Goal: Communication & Community: Answer question/provide support

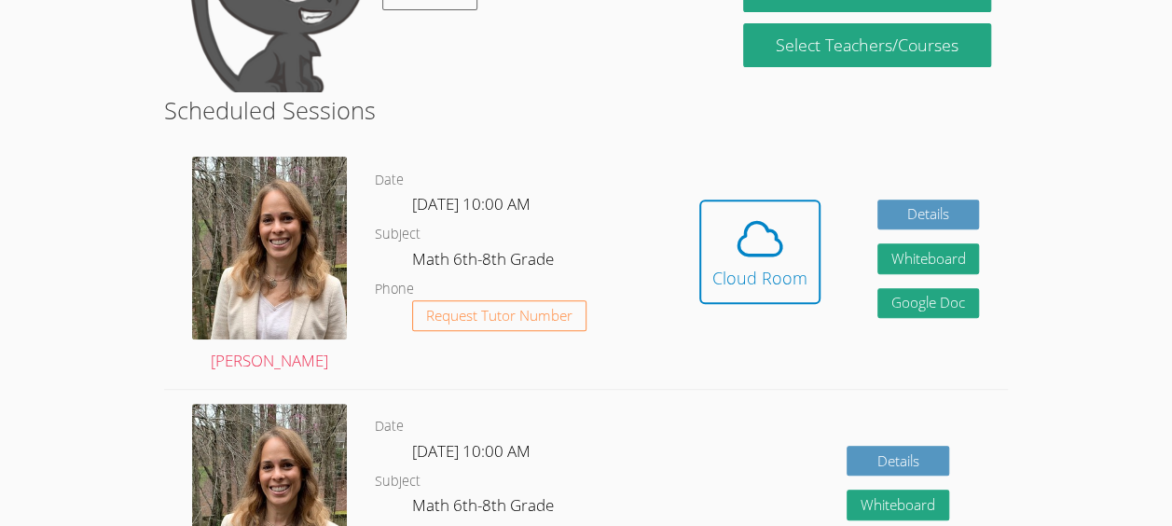
scroll to position [276, 0]
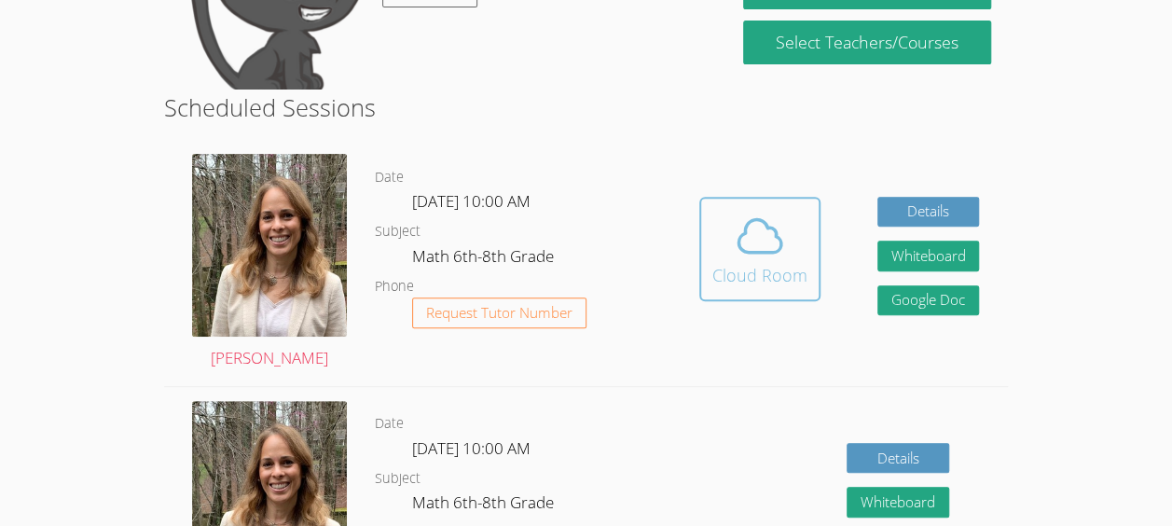
click at [765, 250] on icon at bounding box center [760, 235] width 43 height 33
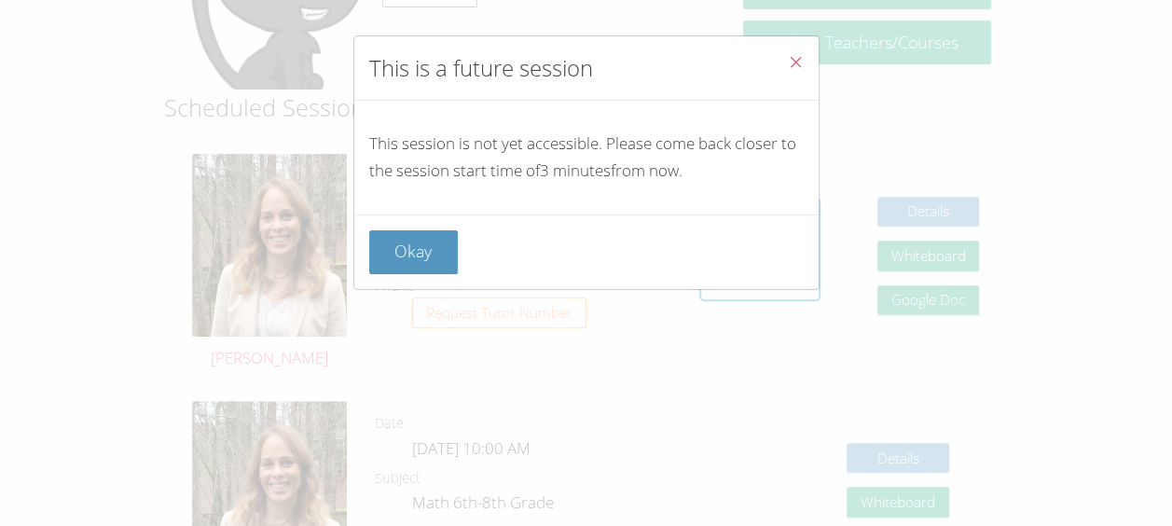
click at [787, 75] on button "Close" at bounding box center [796, 64] width 46 height 57
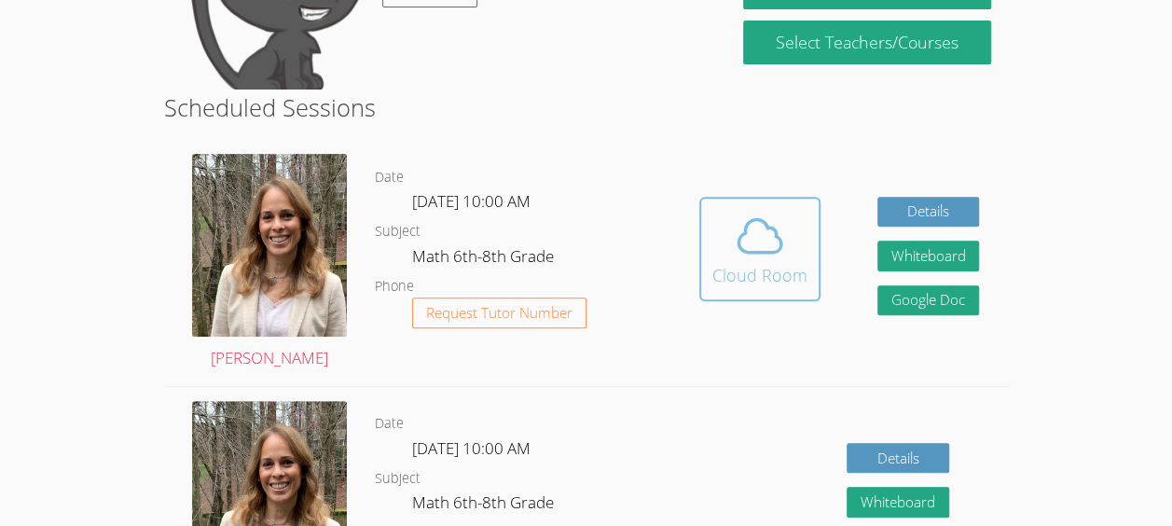
click at [742, 272] on div "Cloud Room" at bounding box center [760, 275] width 95 height 26
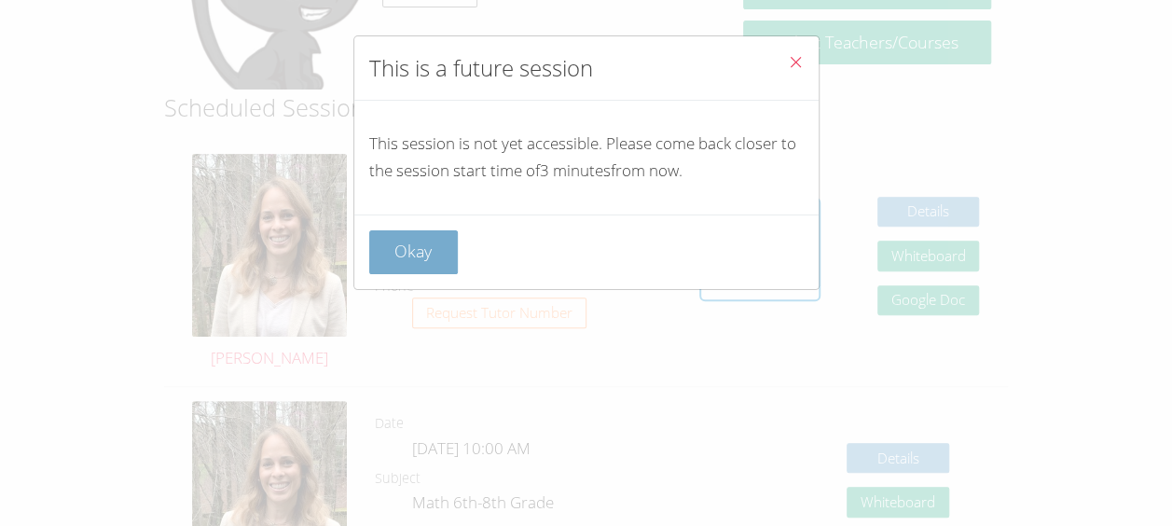
click at [419, 253] on button "Okay" at bounding box center [414, 252] width 90 height 44
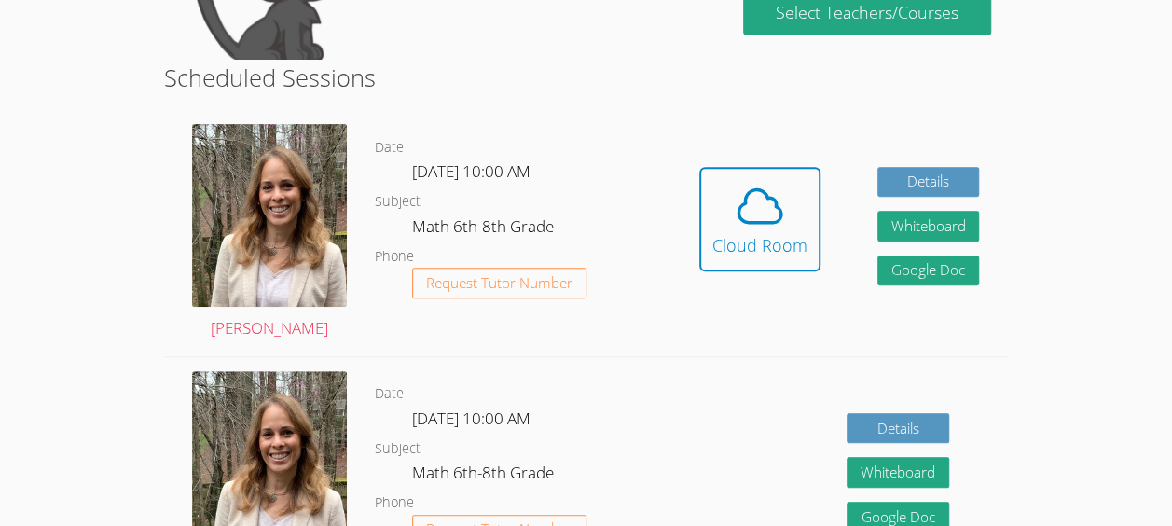
scroll to position [305, 0]
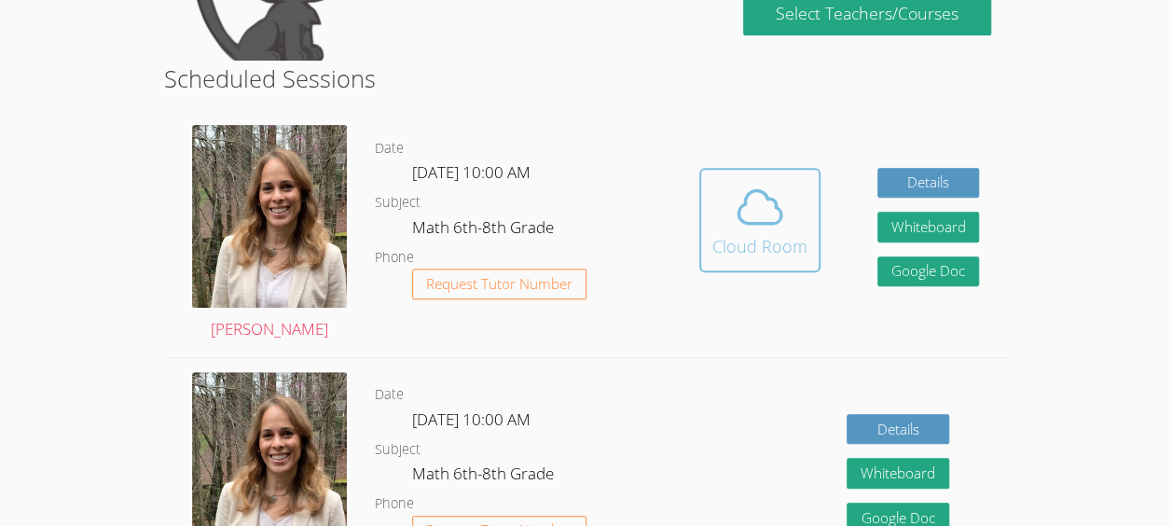
click at [755, 243] on div "Cloud Room" at bounding box center [760, 246] width 95 height 26
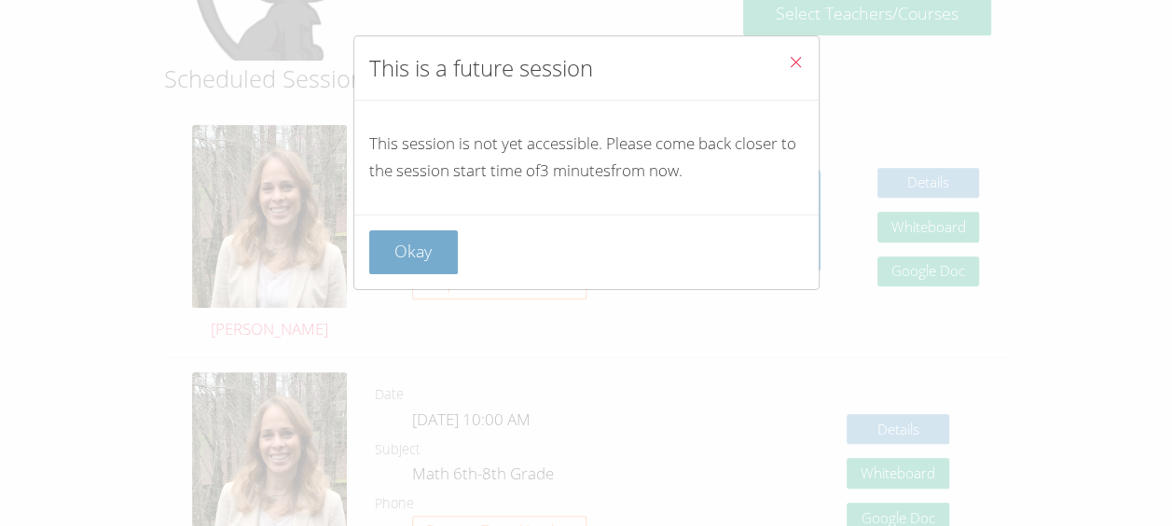
click at [385, 260] on button "Okay" at bounding box center [414, 252] width 90 height 44
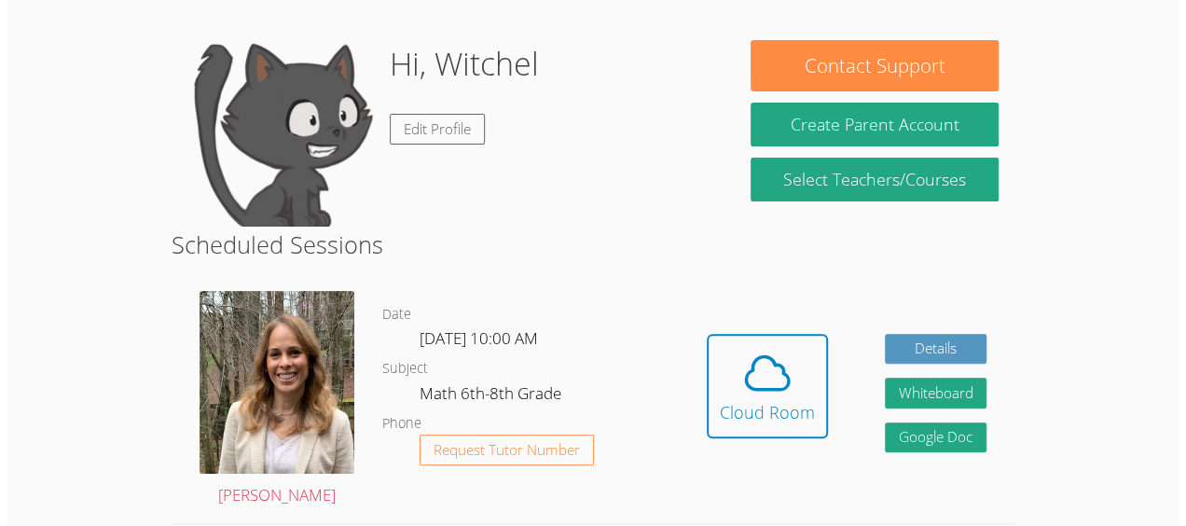
scroll to position [0, 0]
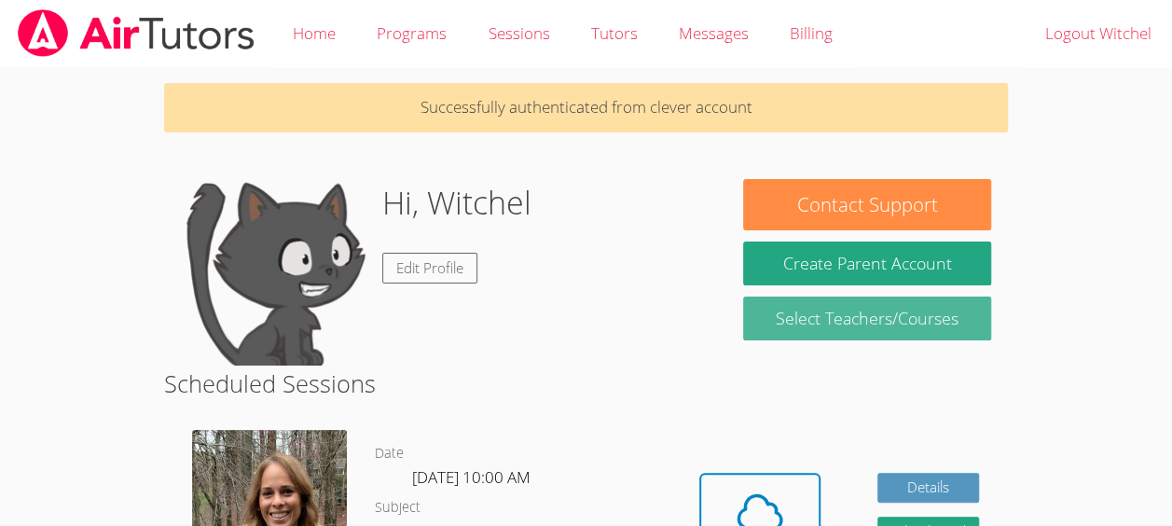
click at [783, 330] on link "Select Teachers/Courses" at bounding box center [866, 319] width 247 height 44
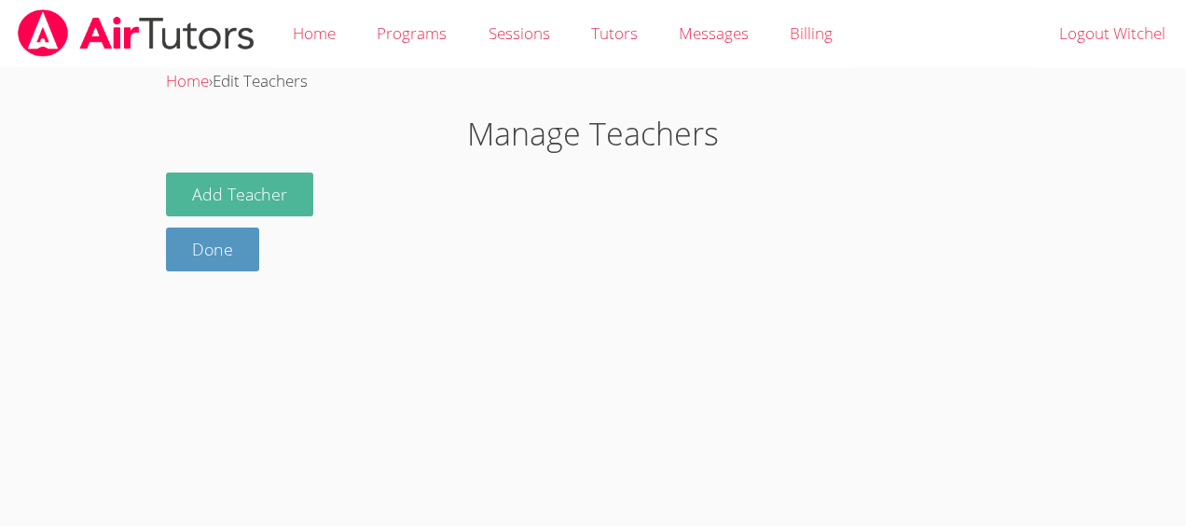
click at [233, 188] on button "Add Teacher" at bounding box center [239, 195] width 147 height 44
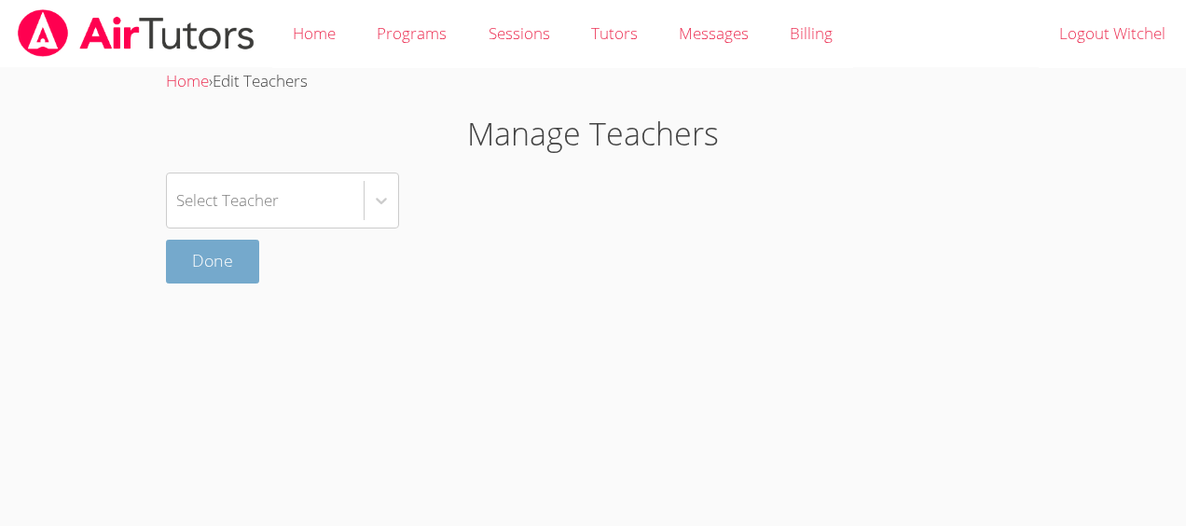
click at [210, 262] on link "Done" at bounding box center [212, 262] width 93 height 44
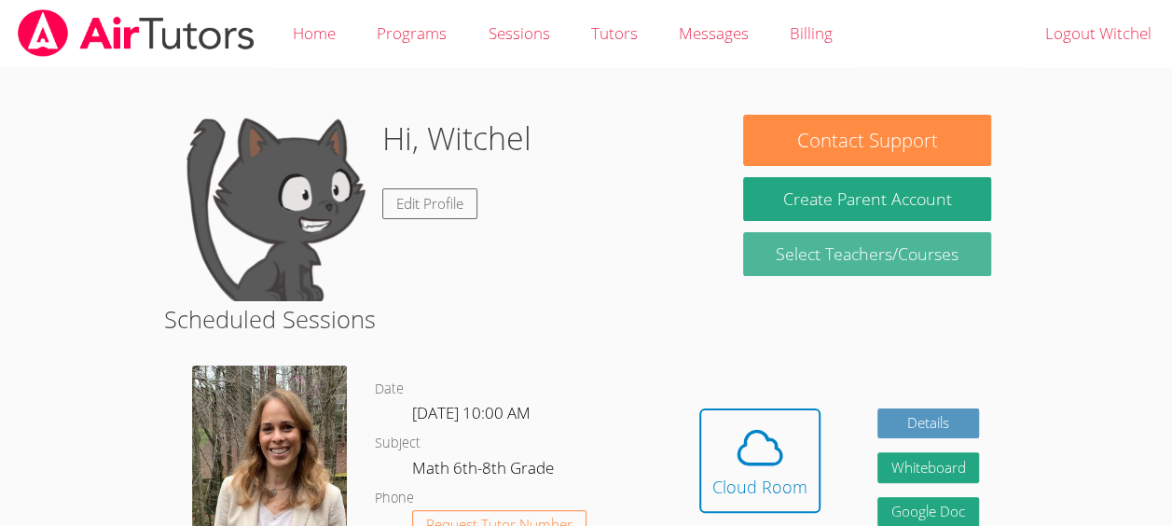
click at [935, 264] on link "Select Teachers/Courses" at bounding box center [866, 254] width 247 height 44
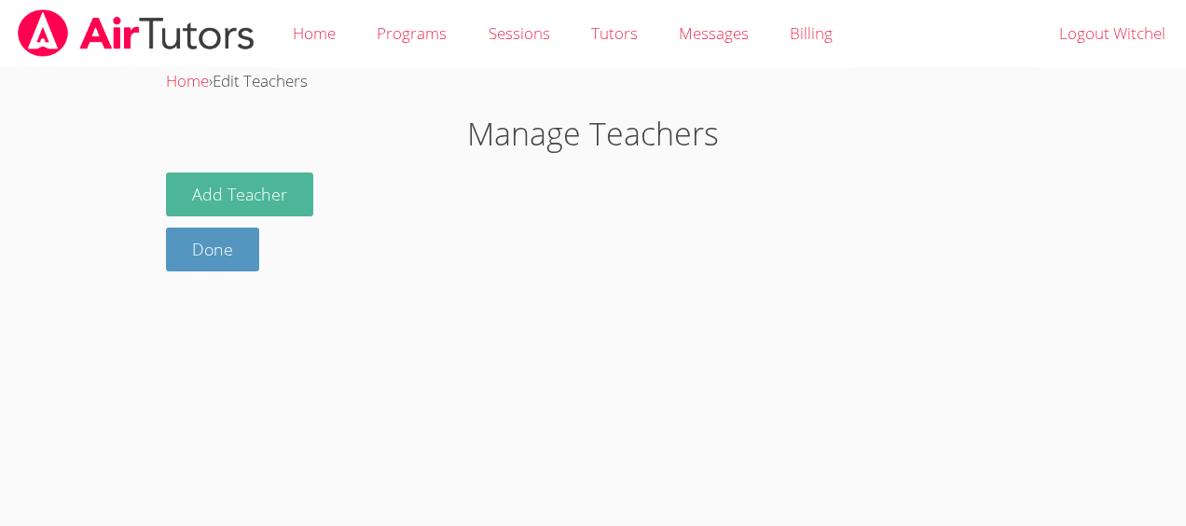
click at [196, 177] on button "Add Teacher" at bounding box center [239, 195] width 147 height 44
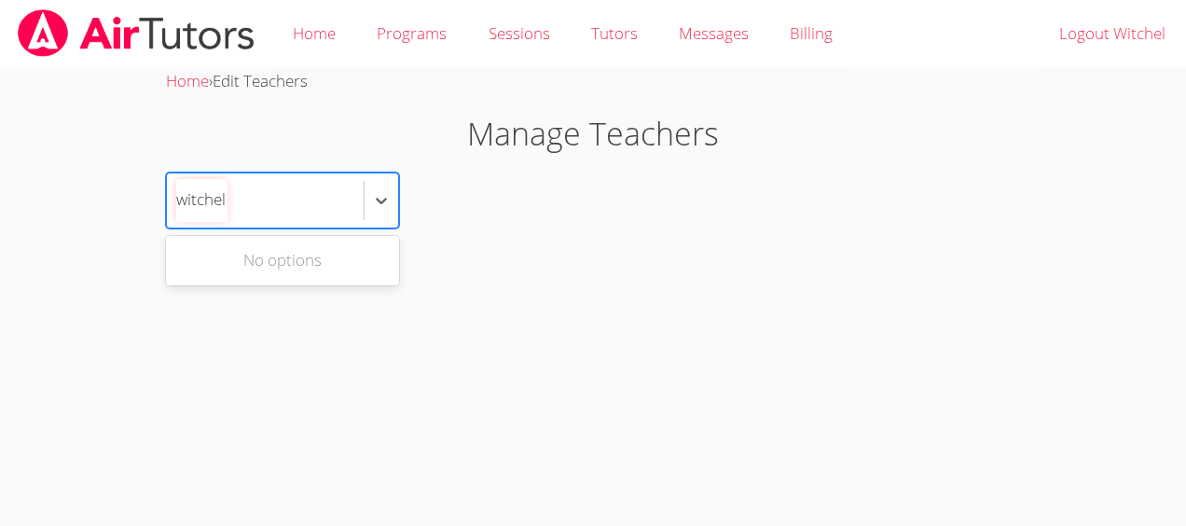
click at [223, 258] on div "No options" at bounding box center [282, 261] width 233 height 42
type input "witchel thelusmaw"
click at [222, 254] on link "Done" at bounding box center [212, 262] width 93 height 44
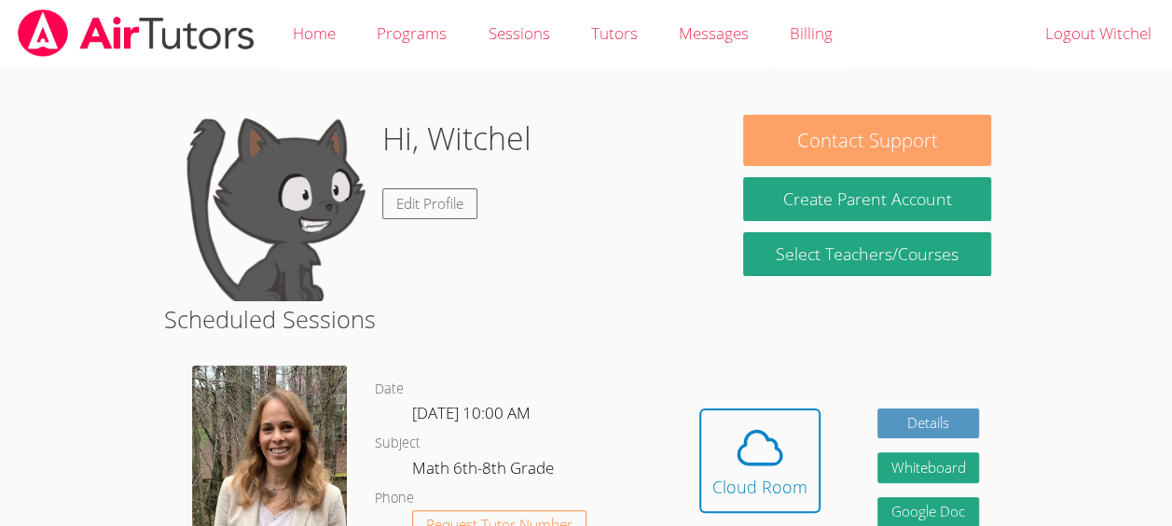
click at [928, 136] on button "Contact Support" at bounding box center [866, 140] width 247 height 51
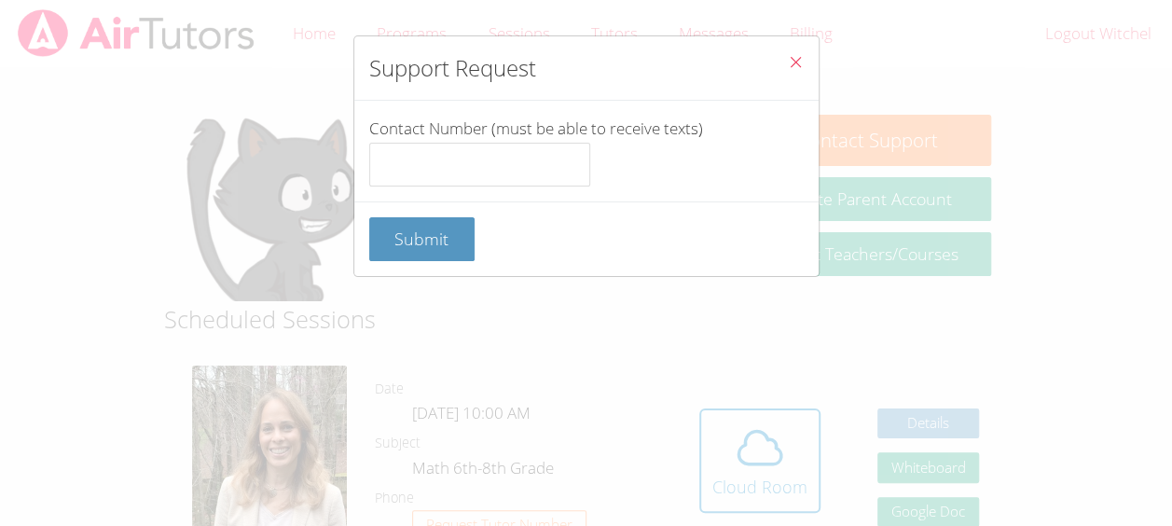
click at [788, 54] on icon "Close" at bounding box center [796, 62] width 16 height 16
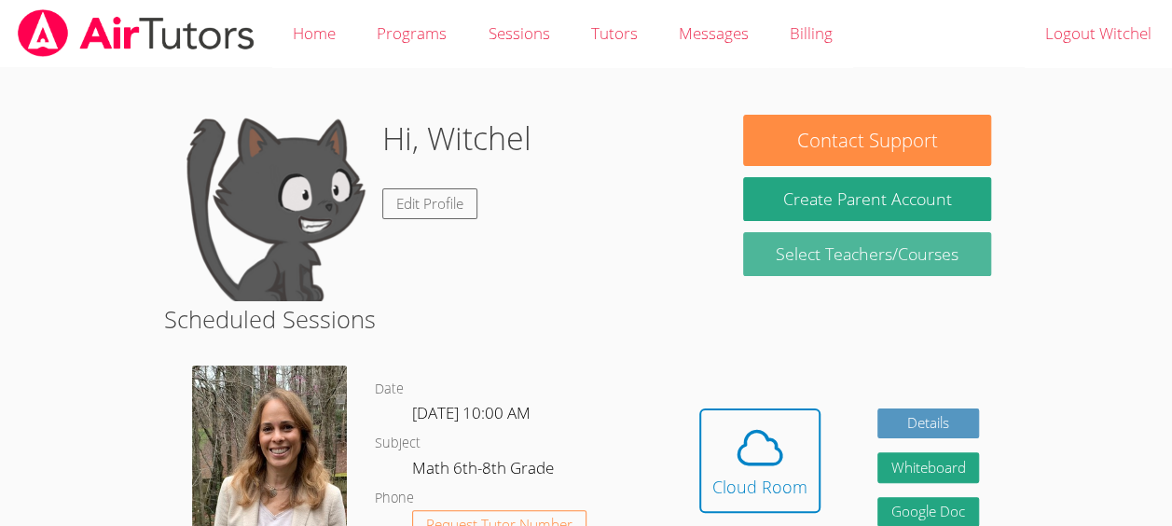
click at [940, 243] on link "Select Teachers/Courses" at bounding box center [866, 254] width 247 height 44
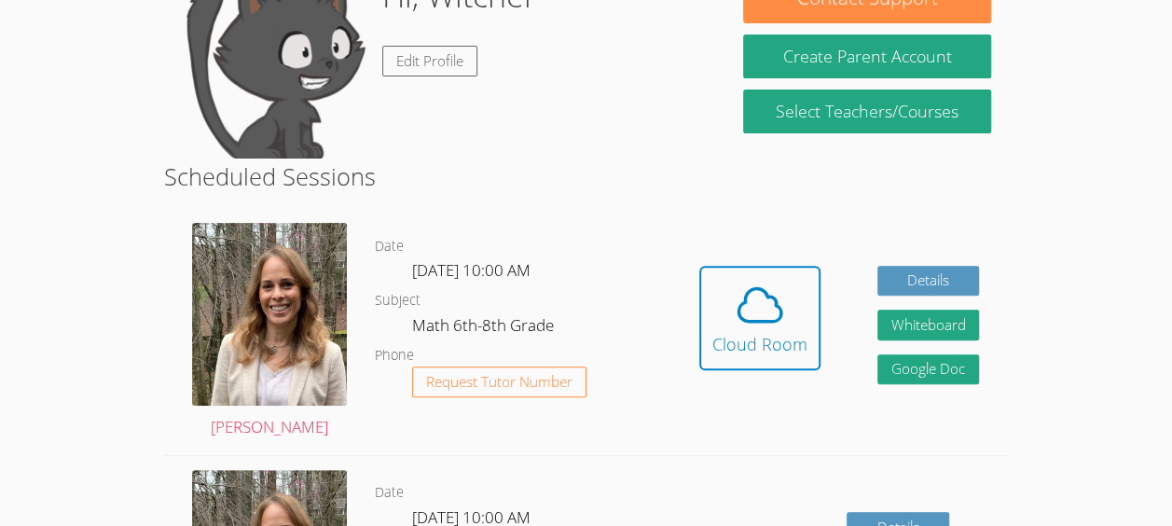
scroll to position [208, 0]
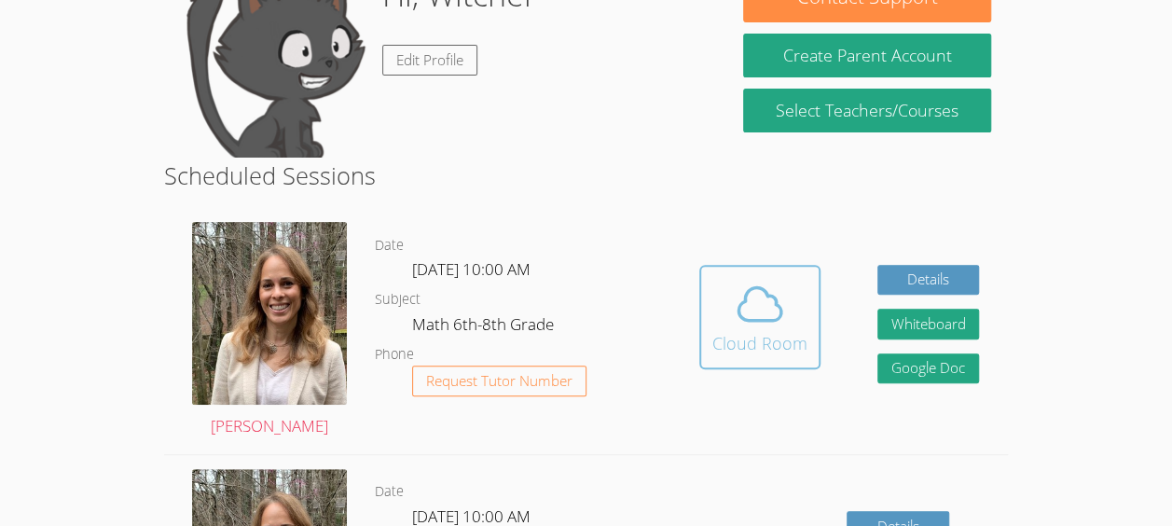
click at [745, 312] on icon at bounding box center [760, 304] width 52 height 52
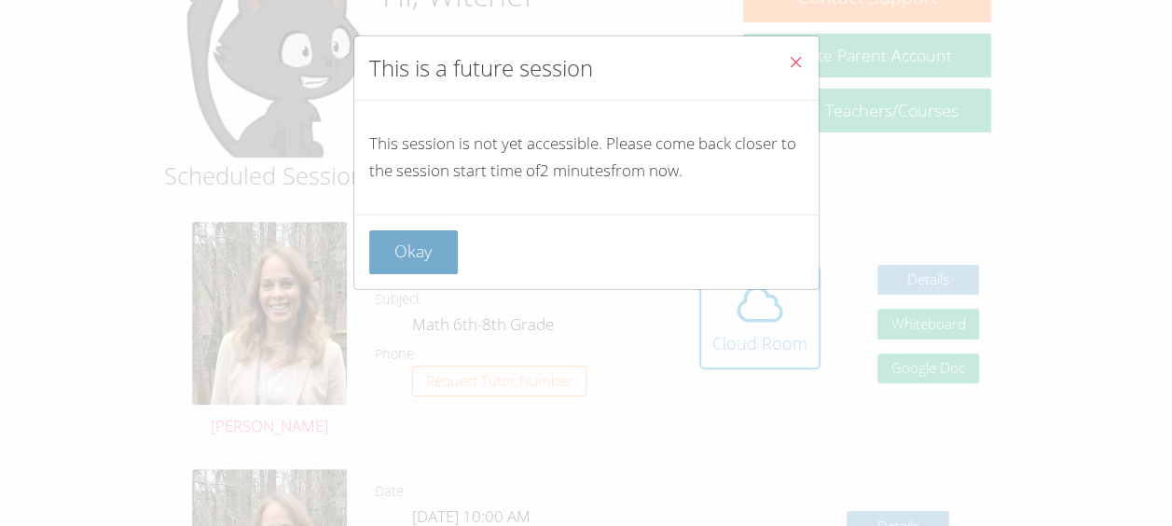
click at [401, 247] on button "Okay" at bounding box center [414, 252] width 90 height 44
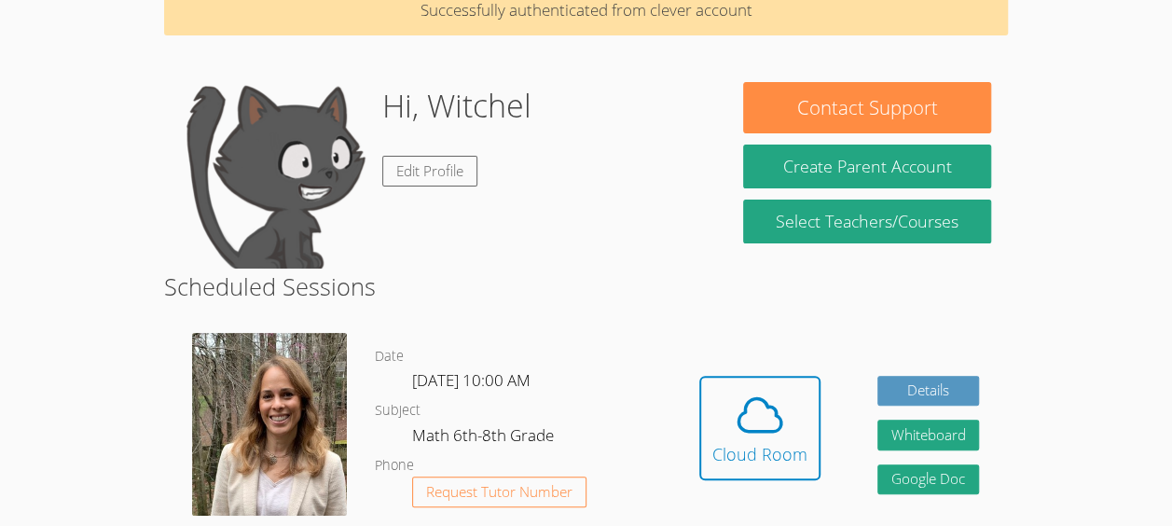
scroll to position [0, 0]
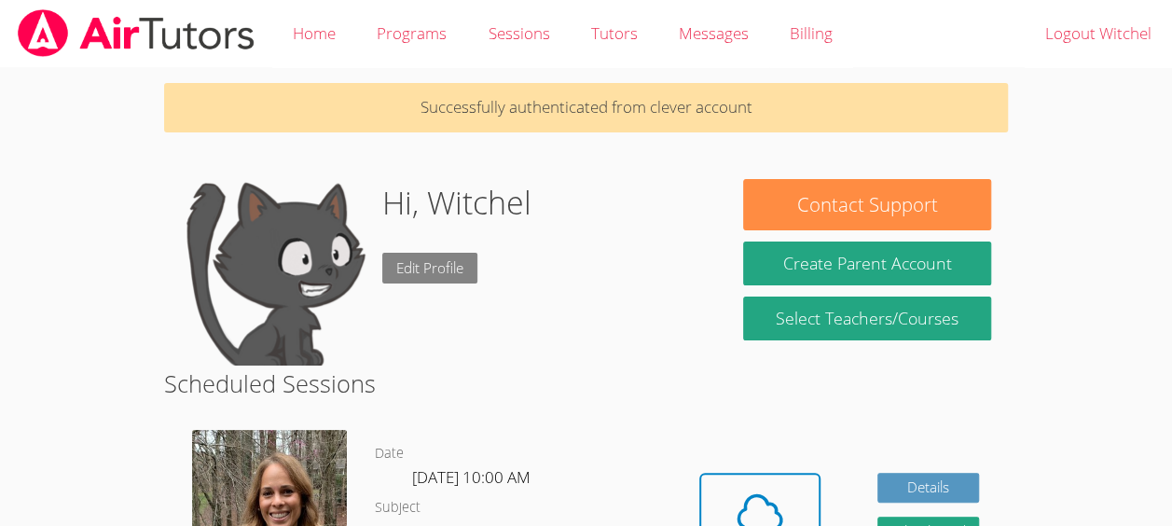
click at [423, 265] on link "Edit Profile" at bounding box center [429, 268] width 95 height 31
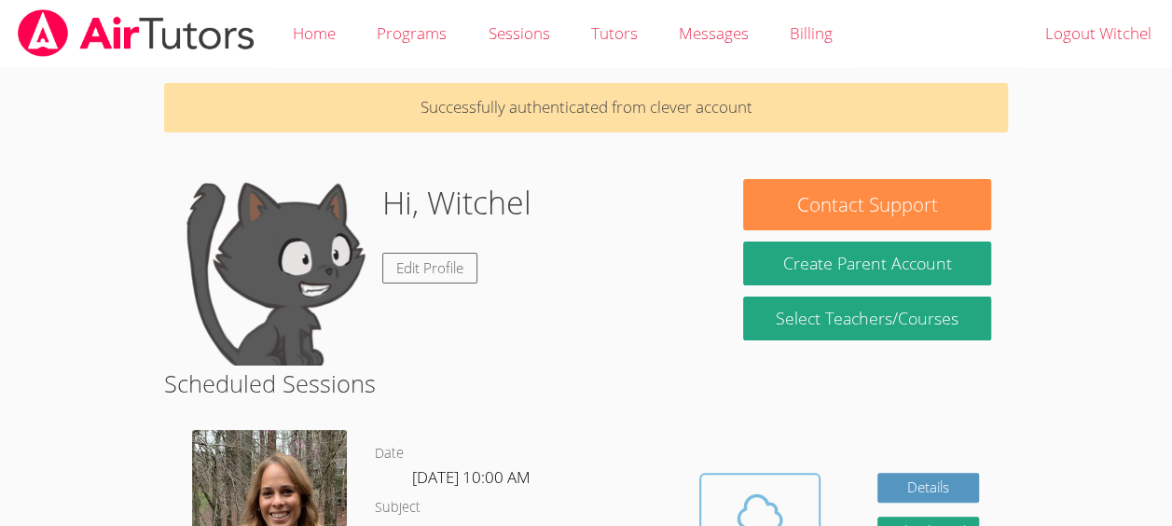
click at [744, 498] on icon at bounding box center [760, 512] width 52 height 52
click at [755, 495] on icon at bounding box center [760, 511] width 43 height 33
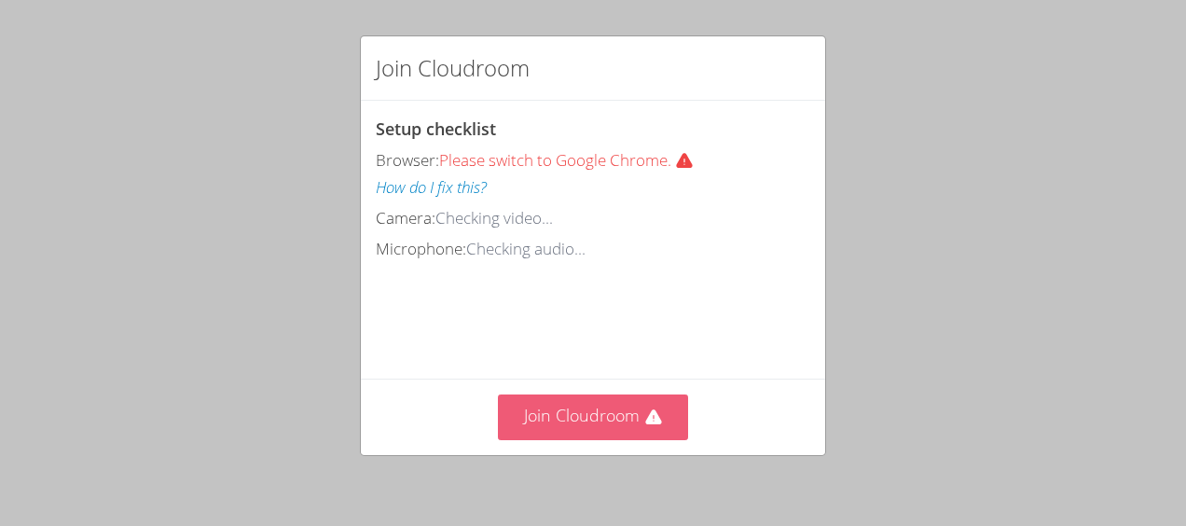
click at [526, 423] on button "Join Cloudroom" at bounding box center [593, 418] width 191 height 46
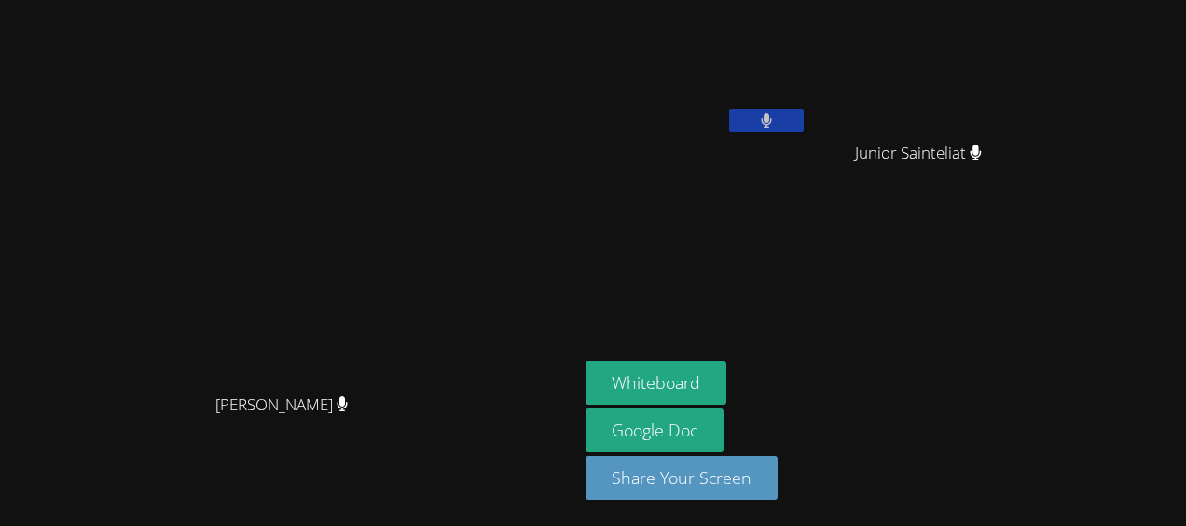
click at [804, 116] on button at bounding box center [766, 120] width 75 height 23
click at [804, 129] on button at bounding box center [766, 120] width 75 height 23
click at [804, 112] on button at bounding box center [766, 120] width 75 height 23
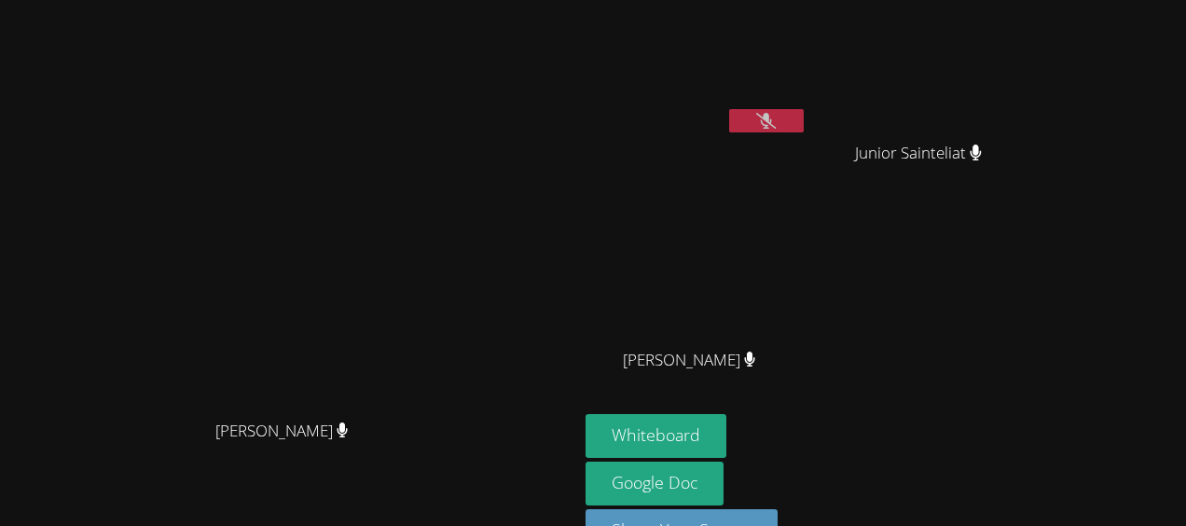
click at [804, 112] on button at bounding box center [766, 120] width 75 height 23
click at [804, 111] on button at bounding box center [766, 120] width 75 height 23
click at [808, 163] on div "Witchel Thelusma" at bounding box center [697, 107] width 222 height 200
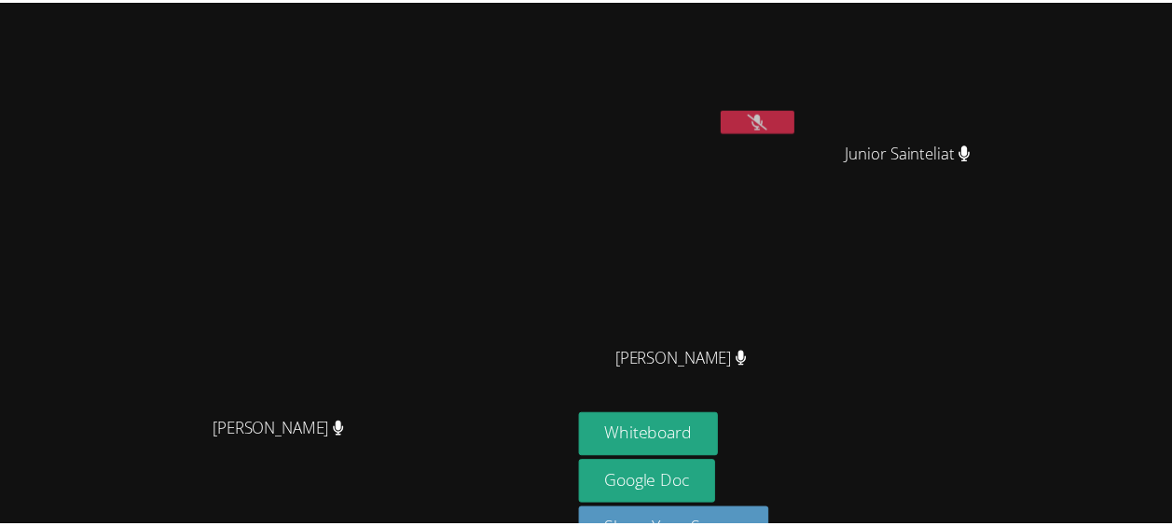
scroll to position [50, 0]
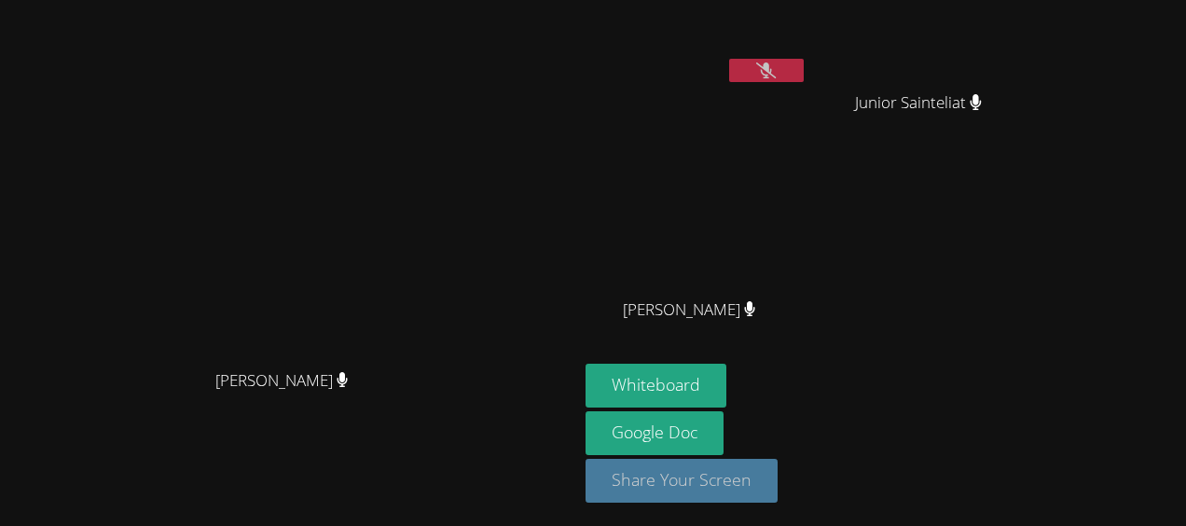
click at [778, 473] on button "Share Your Screen" at bounding box center [682, 481] width 192 height 44
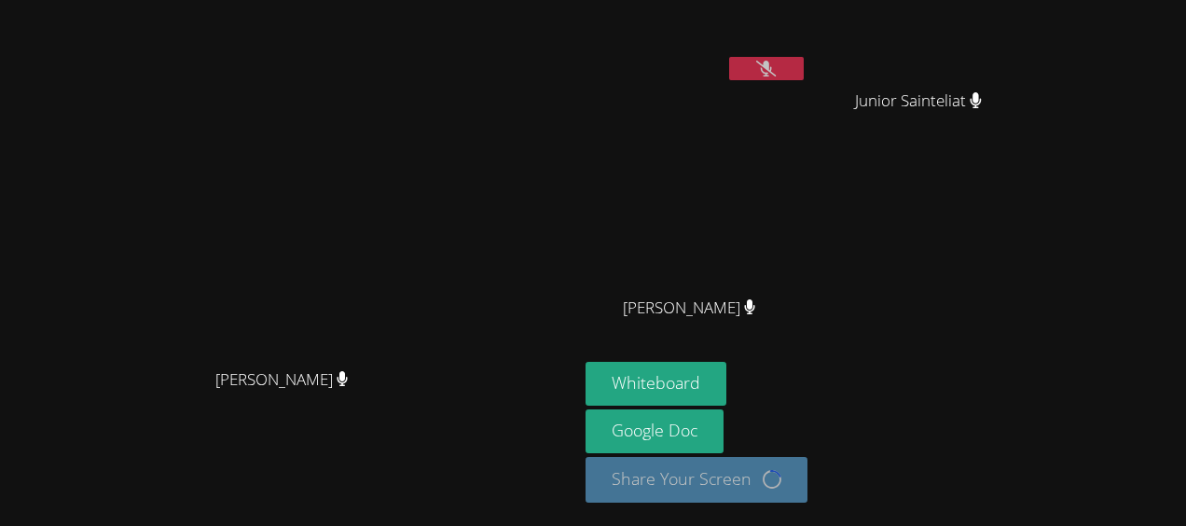
scroll to position [0, 0]
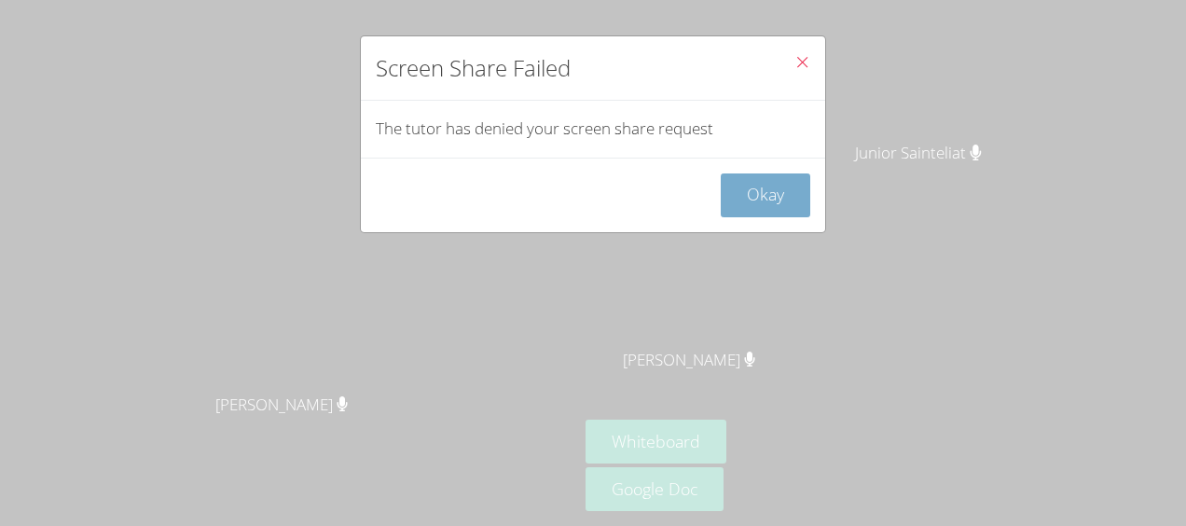
click at [737, 192] on button "Okay" at bounding box center [766, 195] width 90 height 44
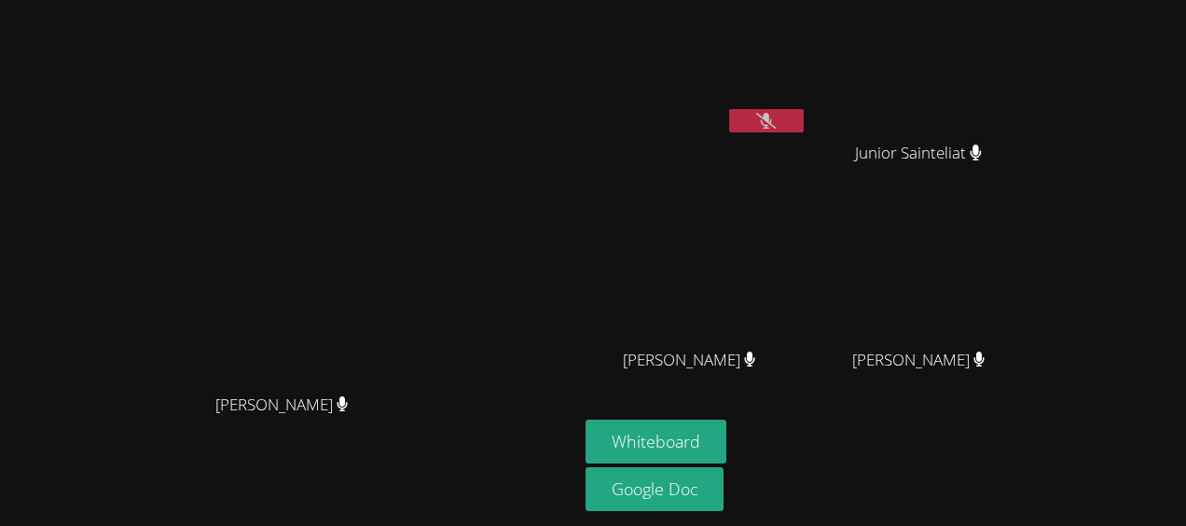
click at [776, 118] on icon at bounding box center [766, 121] width 20 height 16
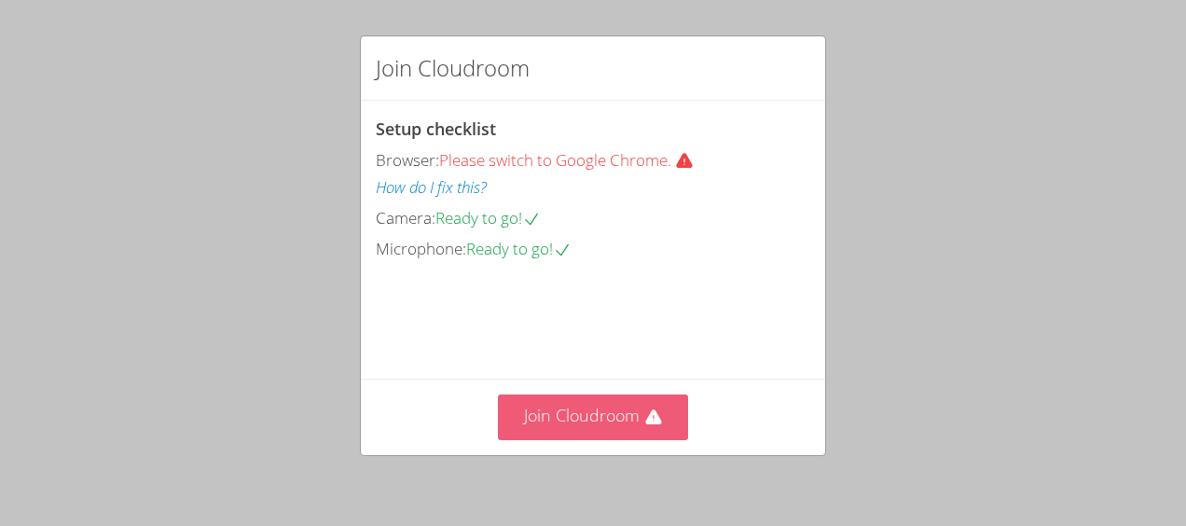
click at [615, 420] on button "Join Cloudroom" at bounding box center [593, 418] width 191 height 46
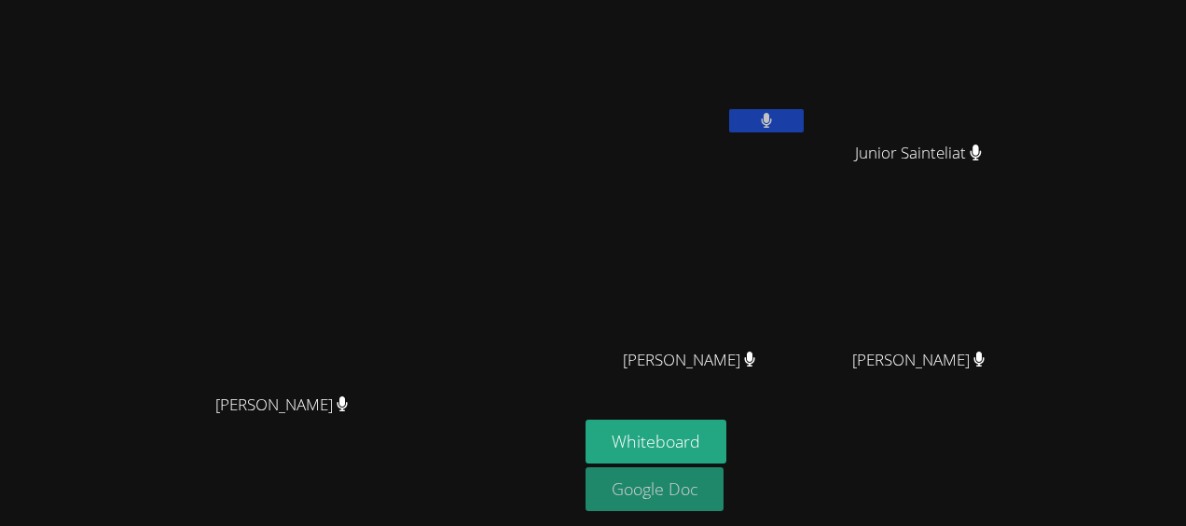
click at [724, 492] on link "Google Doc" at bounding box center [655, 489] width 138 height 44
drag, startPoint x: 787, startPoint y: 422, endPoint x: 696, endPoint y: 429, distance: 91.7
click at [571, 429] on div "[PERSON_NAME]" at bounding box center [288, 421] width 563 height 75
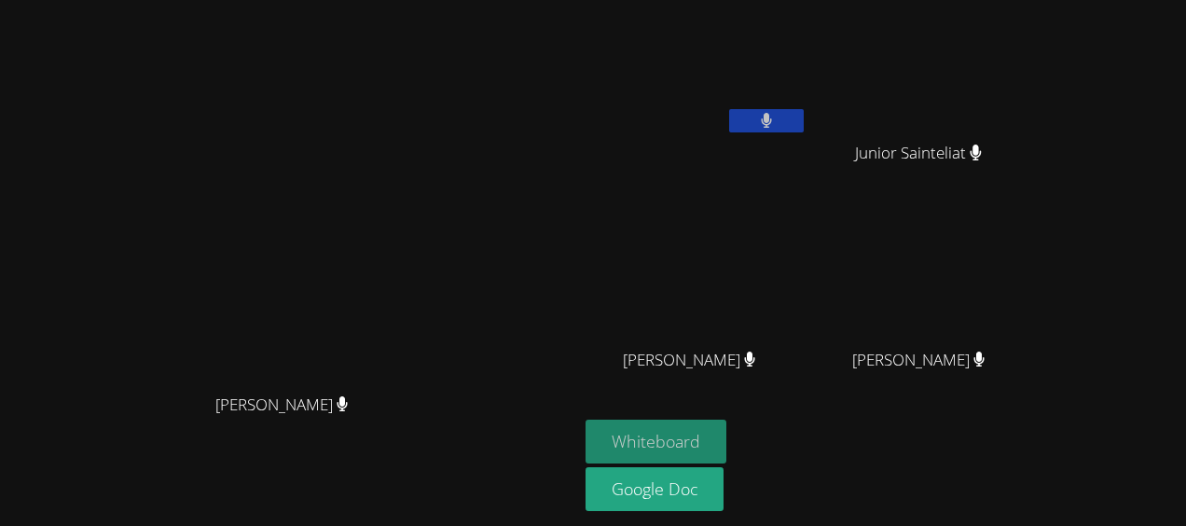
click at [727, 432] on button "Whiteboard" at bounding box center [656, 442] width 141 height 44
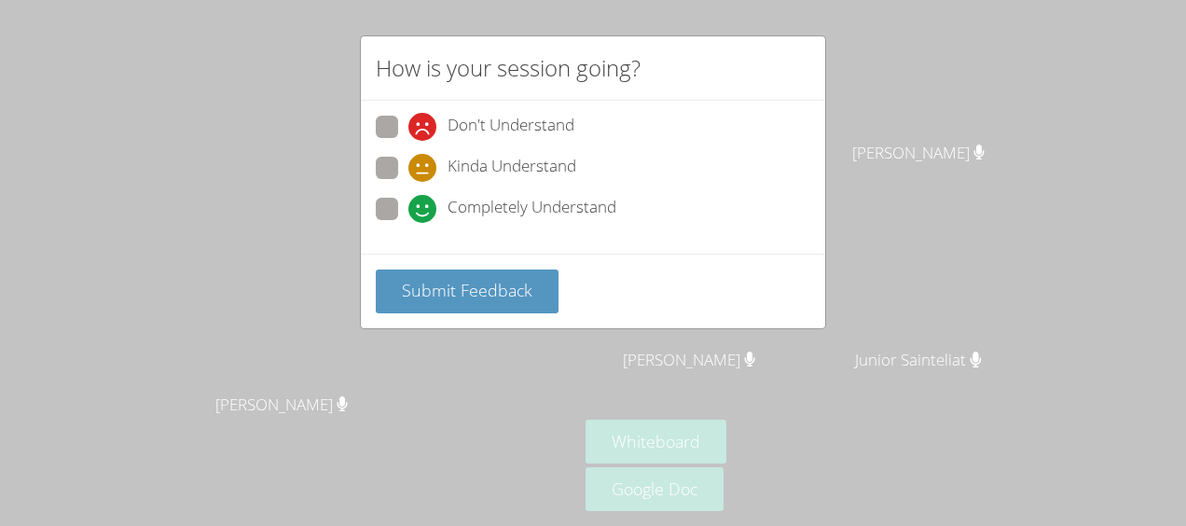
click at [409, 223] on span at bounding box center [409, 223] width 0 height 0
click at [409, 203] on input "Completely Understand" at bounding box center [417, 206] width 16 height 16
radio input "true"
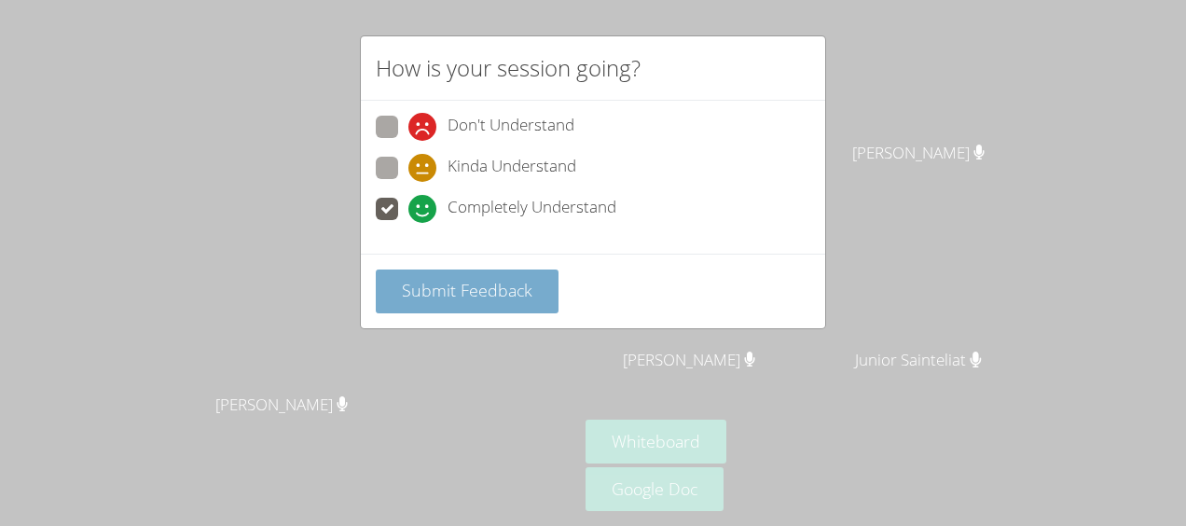
click at [422, 280] on span "Submit Feedback" at bounding box center [467, 290] width 131 height 22
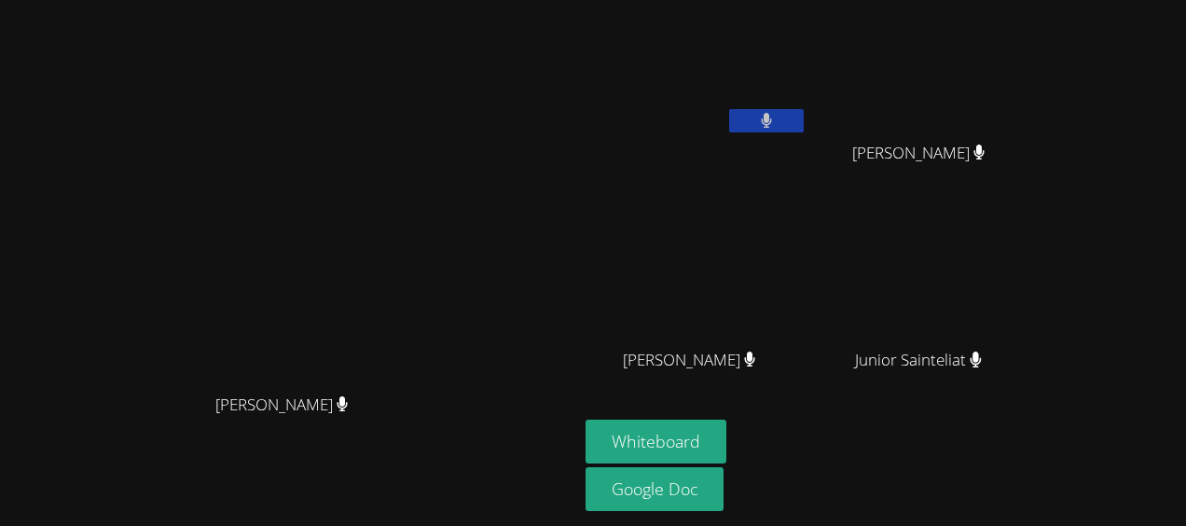
click at [429, 333] on video at bounding box center [289, 225] width 280 height 317
